Goal: Register for event/course

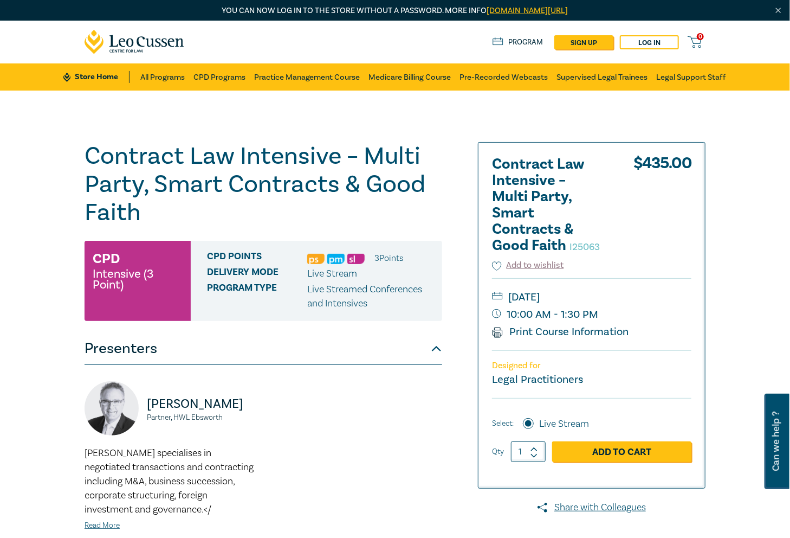
click at [617, 117] on div "Contract Law Intensive – Multi Party, Smart Contracts & Good Faith I25063 CPD I…" at bounding box center [395, 413] width 790 height 645
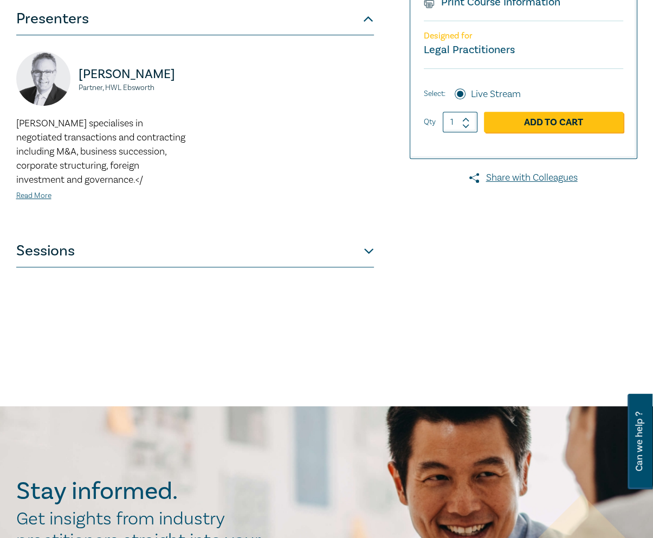
scroll to position [328, 0]
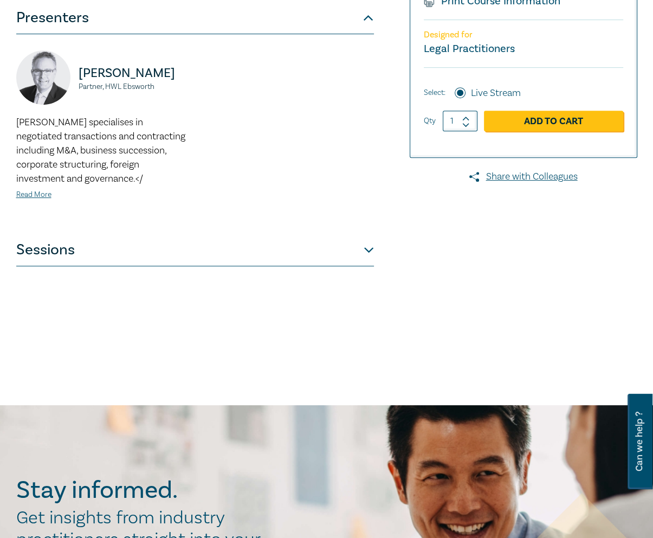
click at [304, 263] on button "Sessions" at bounding box center [195, 250] width 358 height 33
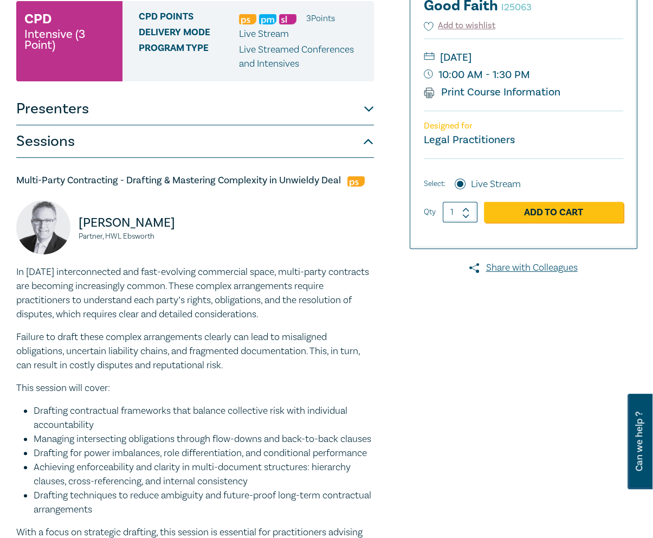
scroll to position [0, 0]
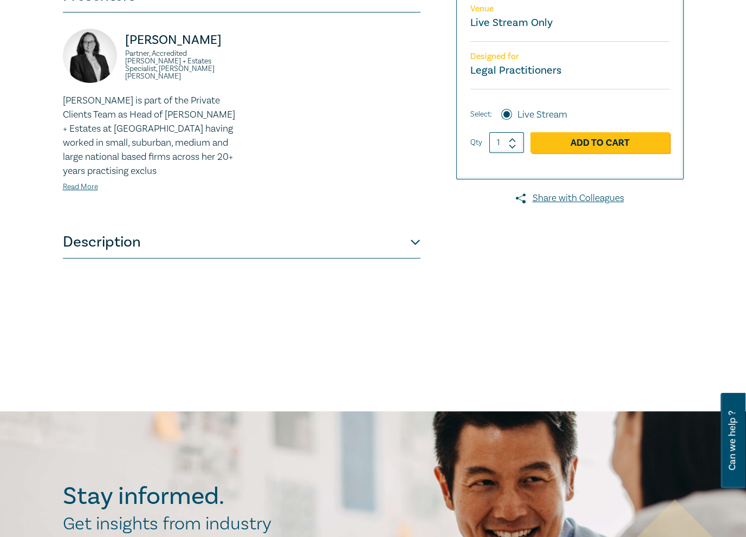
scroll to position [325, 0]
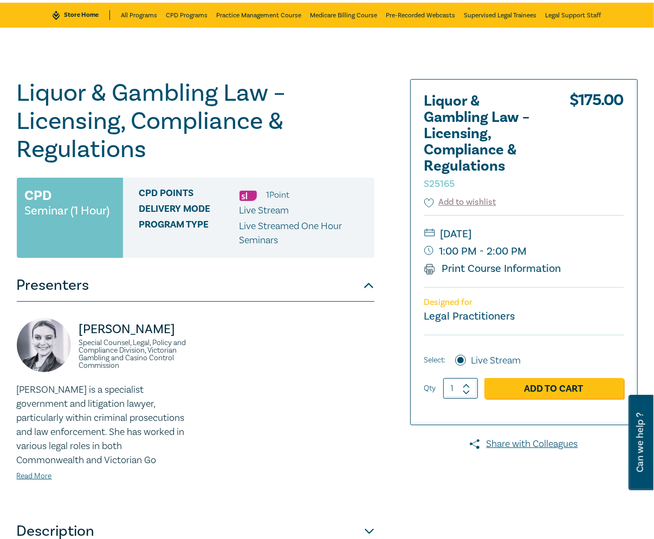
scroll to position [82, 0]
